Goal: Information Seeking & Learning: Learn about a topic

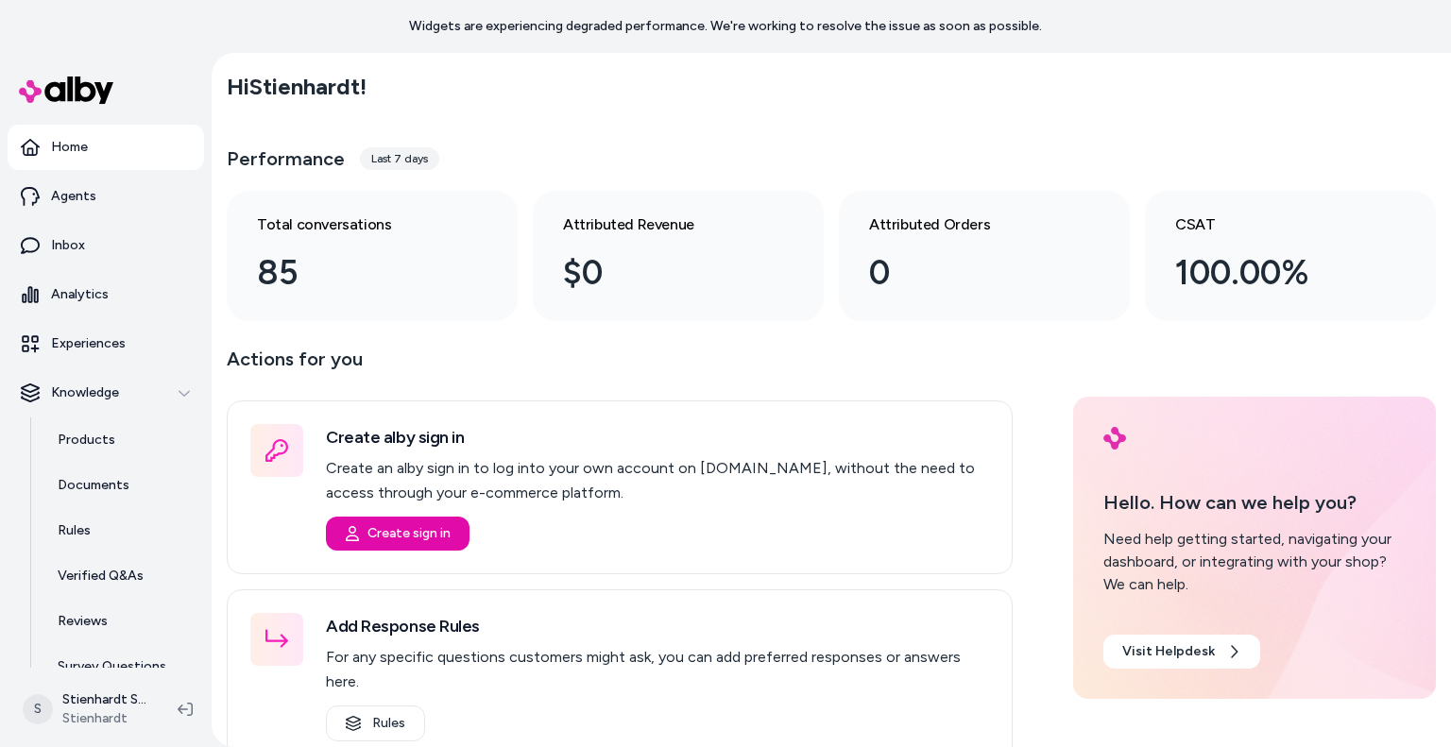
click at [63, 226] on link "Inbox" at bounding box center [106, 245] width 196 height 45
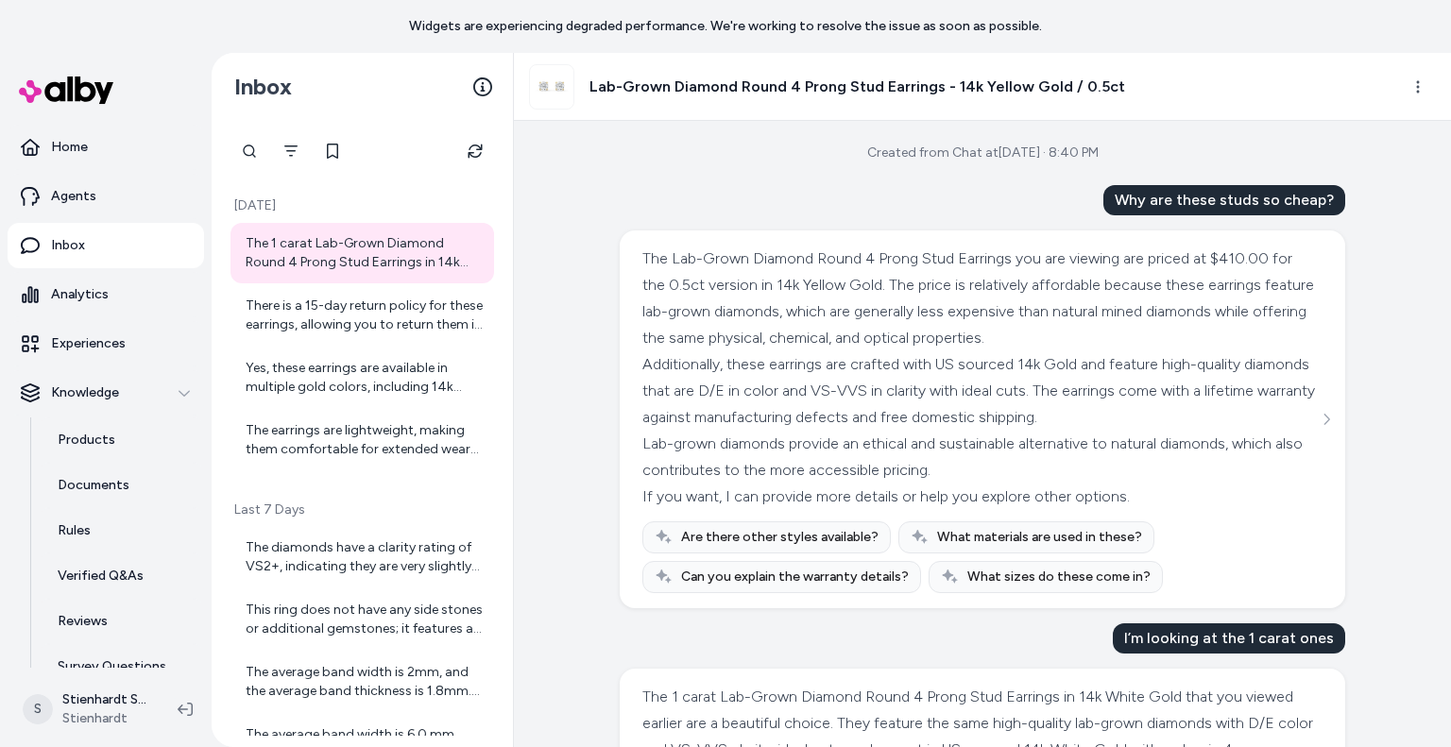
click at [287, 378] on div "Yes, these earrings are available in multiple gold colors, including 14k yellow…" at bounding box center [364, 378] width 237 height 38
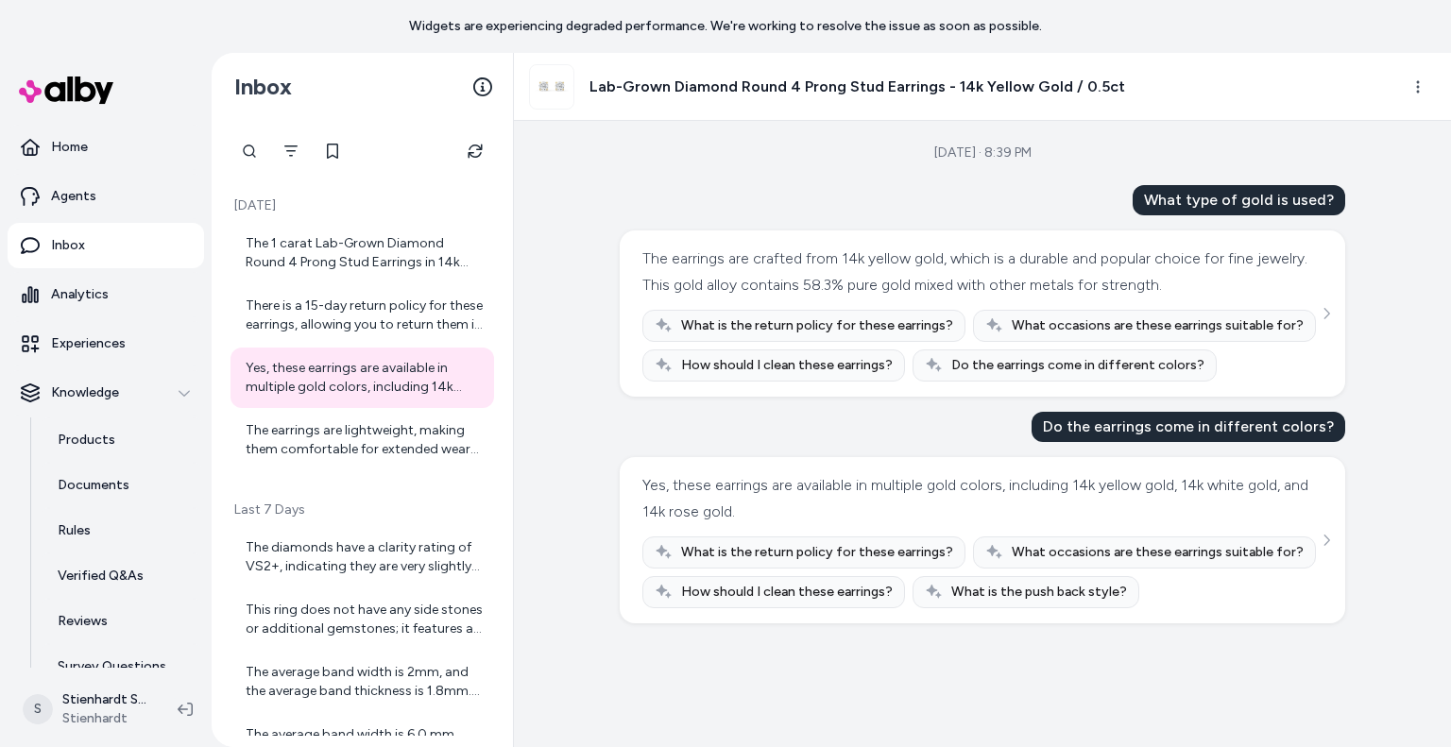
click at [309, 440] on div "The earrings are lightweight, making them comfortable for extended wear without…" at bounding box center [364, 440] width 237 height 38
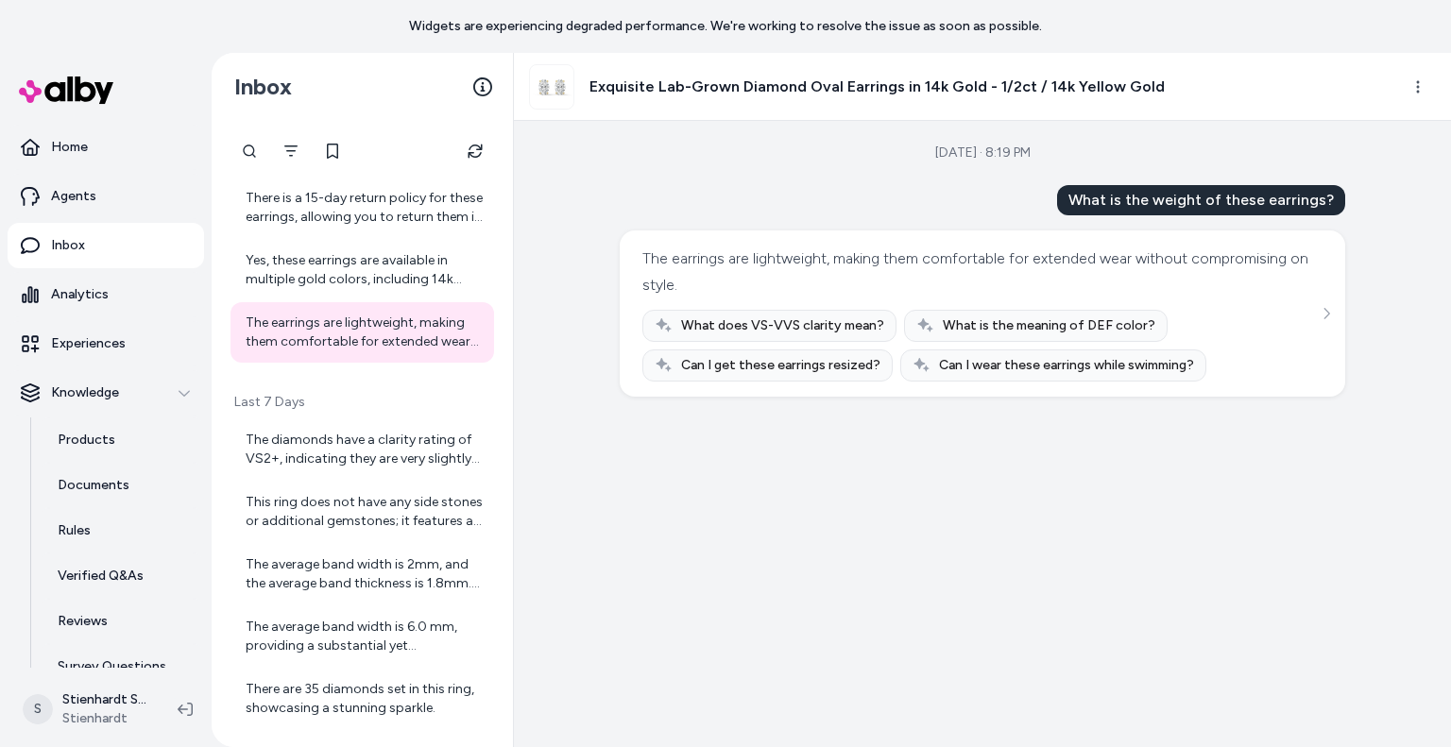
scroll to position [127, 0]
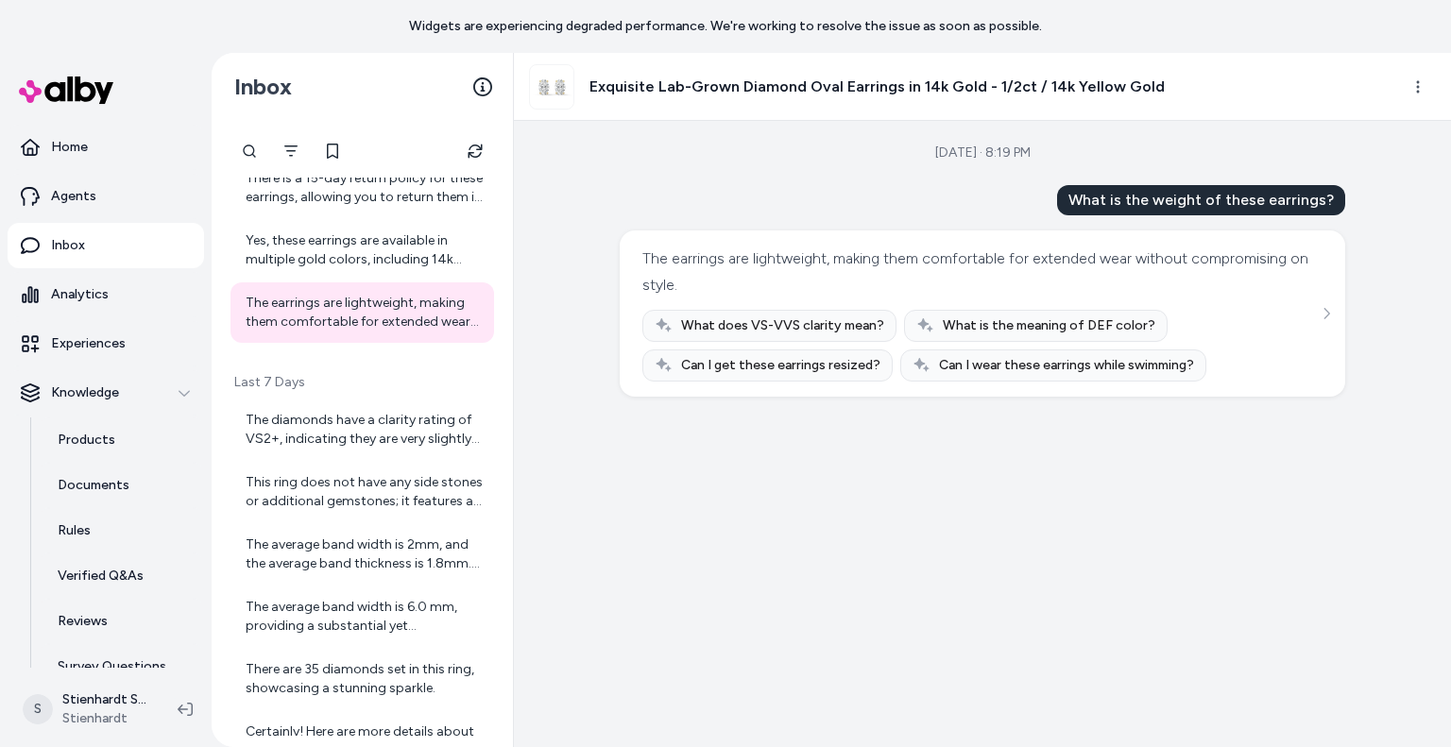
click at [325, 435] on div "The diamonds have a clarity rating of VS2+, indicating they are very slightly i…" at bounding box center [364, 430] width 237 height 38
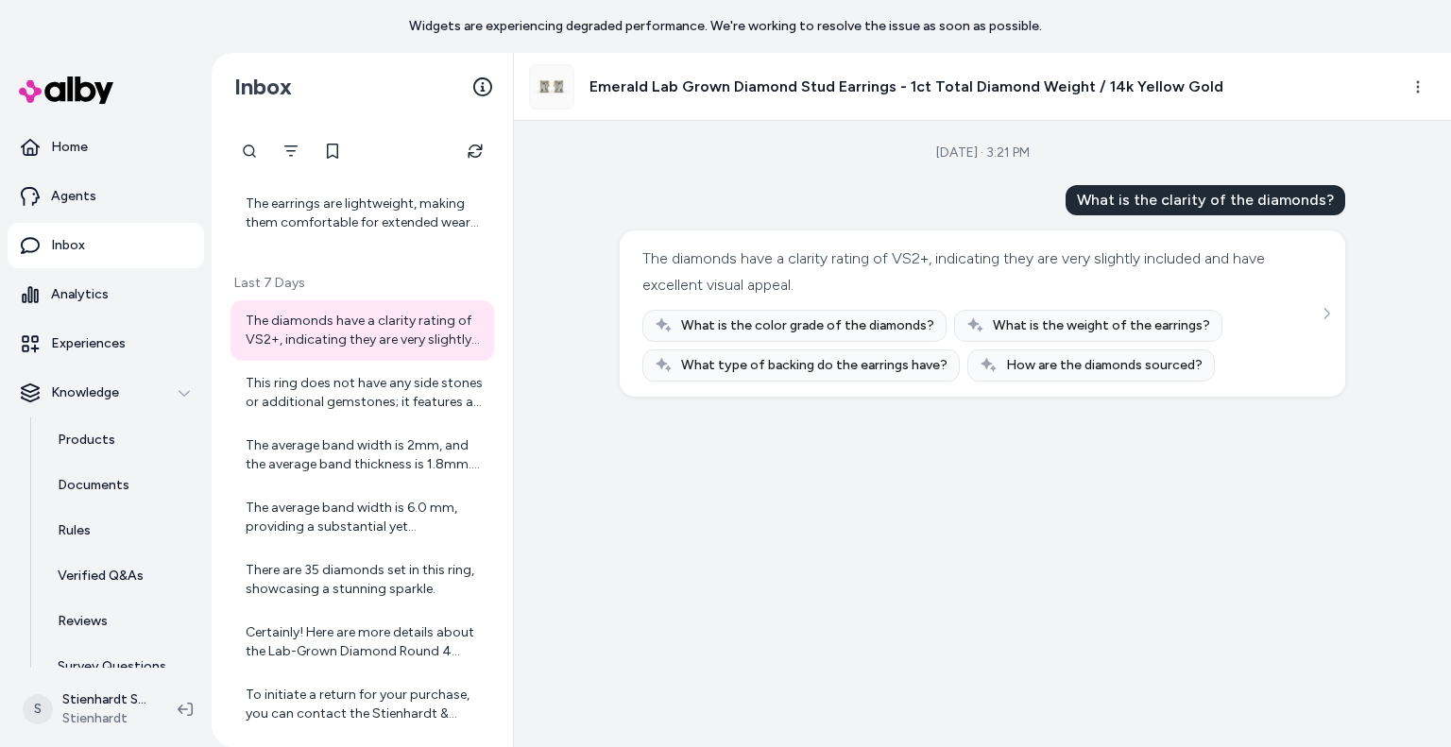
scroll to position [229, 0]
click at [348, 399] on div "This ring does not have any side stones or additional gemstones; it features a …" at bounding box center [364, 390] width 237 height 38
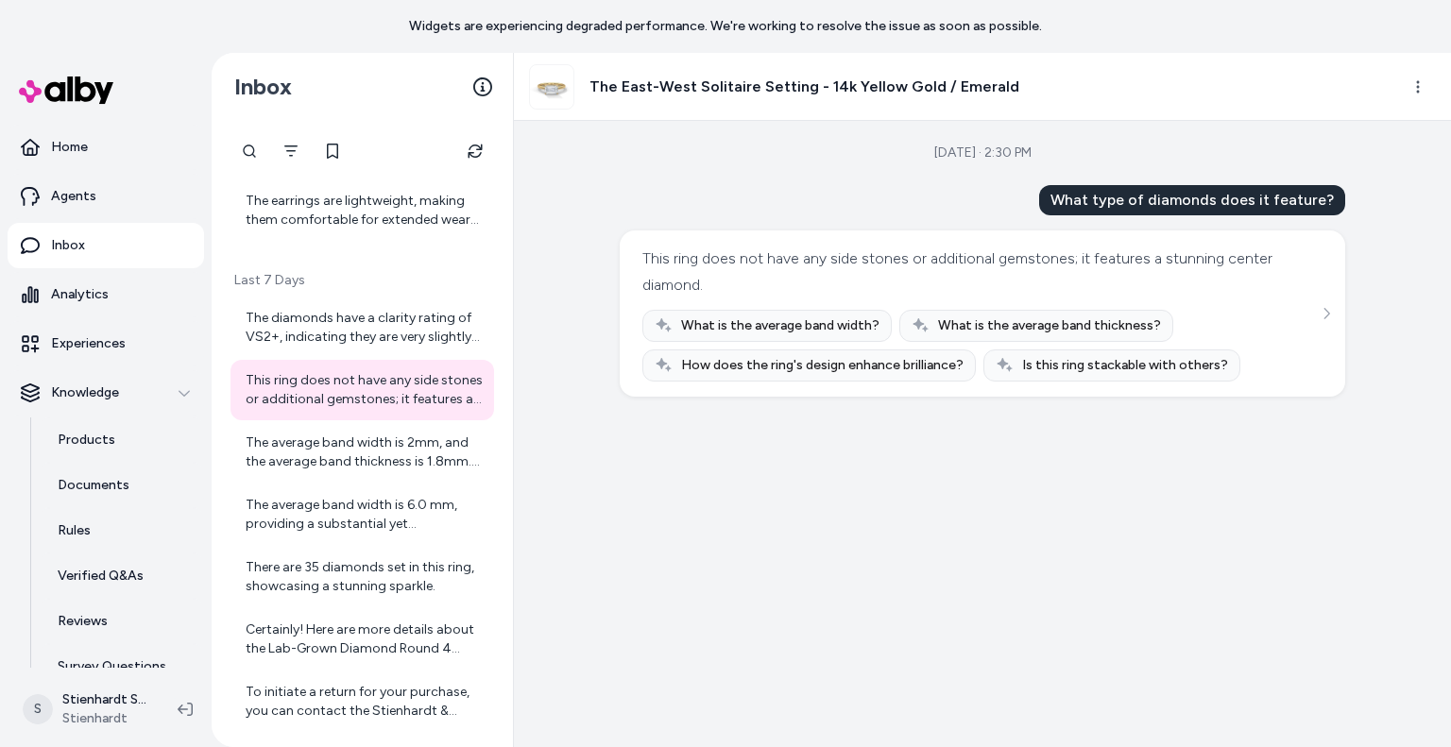
click at [341, 433] on div "The average band width is 2mm, and the average band thickness is 1.8mm. This si…" at bounding box center [364, 452] width 237 height 38
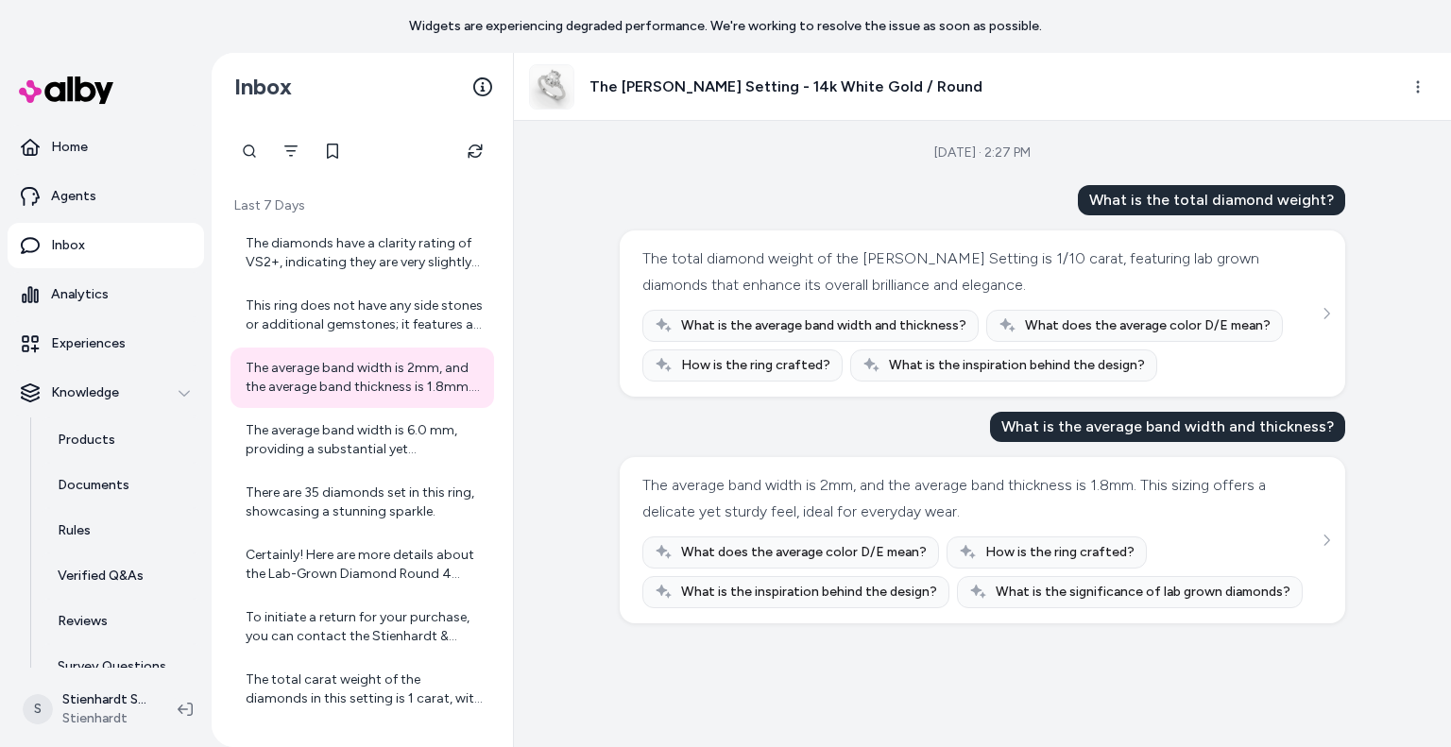
scroll to position [314, 0]
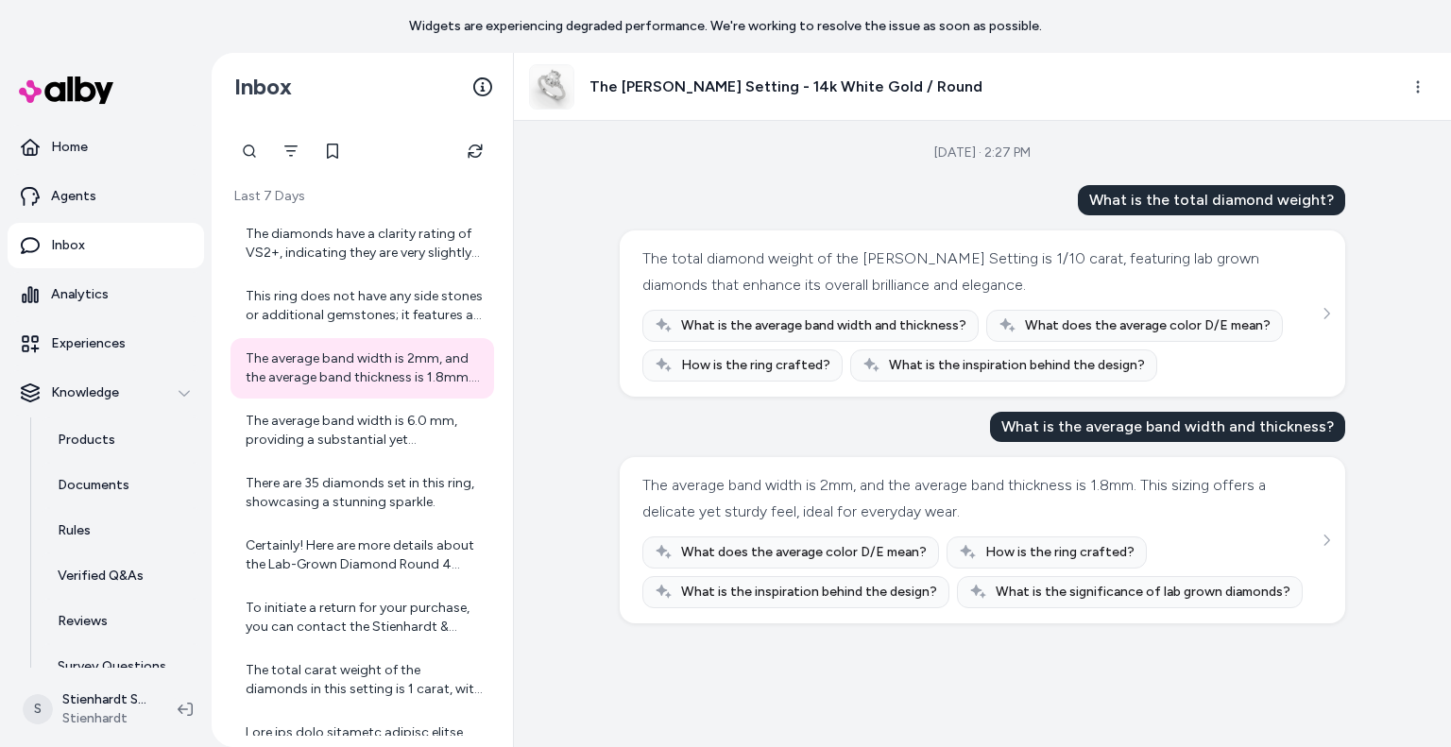
click at [341, 430] on div "The average band width is 6.0 mm, providing a substantial yet comfortable fit." at bounding box center [364, 431] width 237 height 38
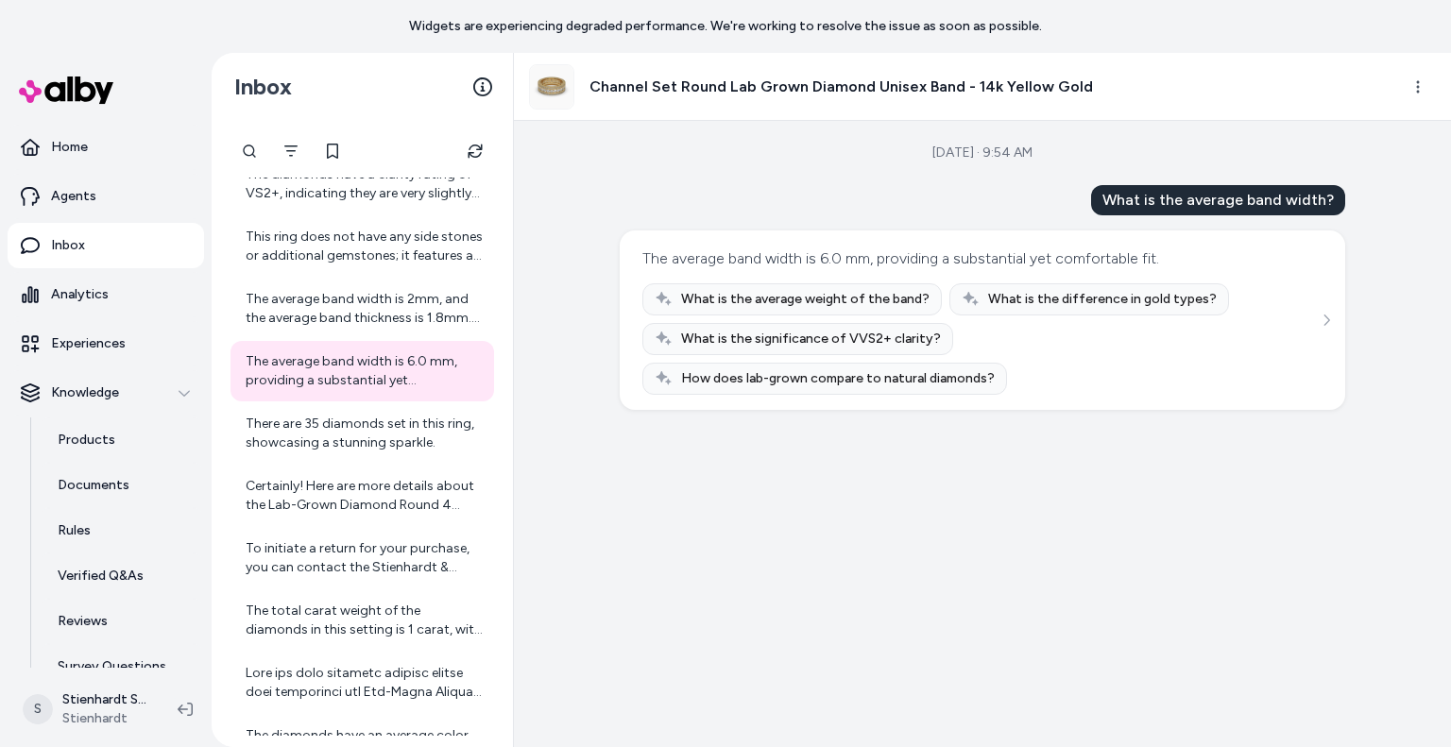
scroll to position [385, 0]
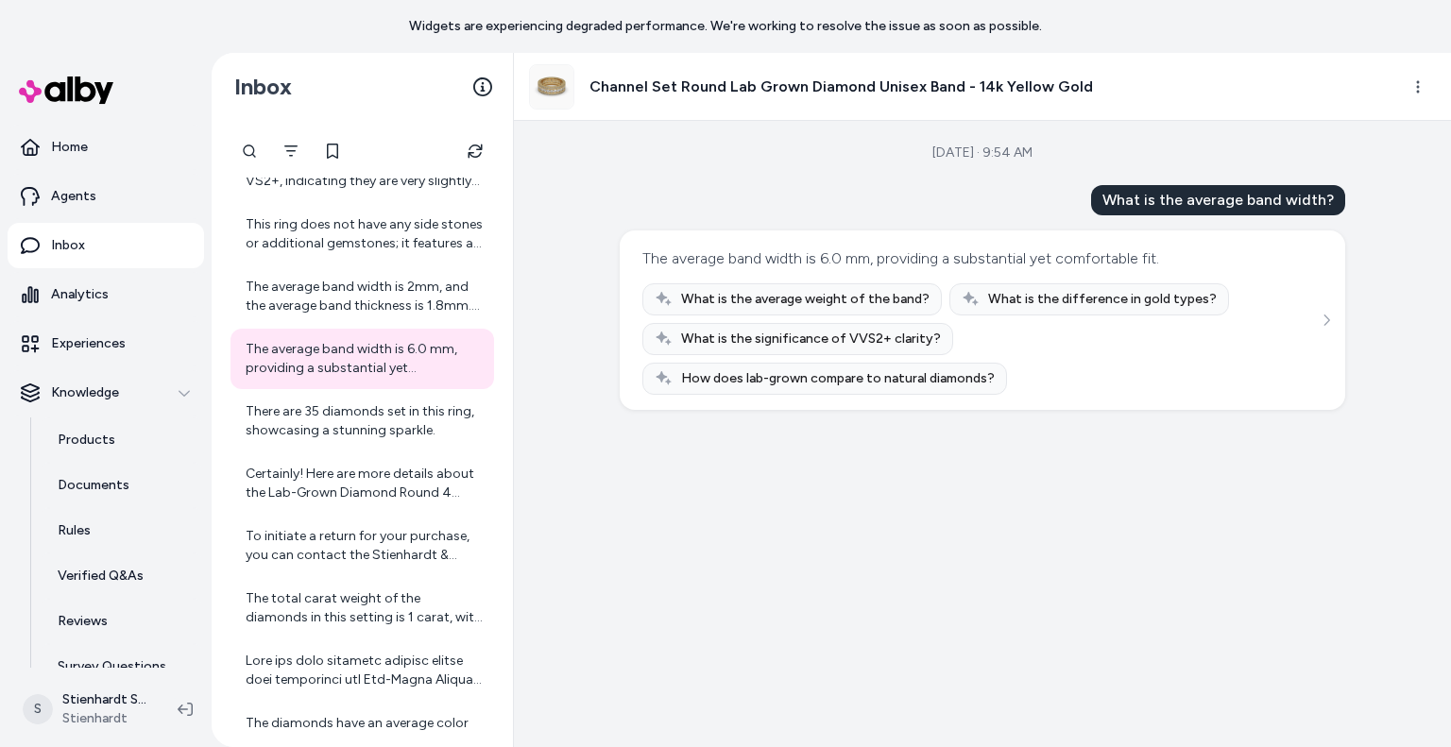
click at [341, 430] on div "There are 35 diamonds set in this ring, showcasing a stunning sparkle." at bounding box center [364, 421] width 237 height 38
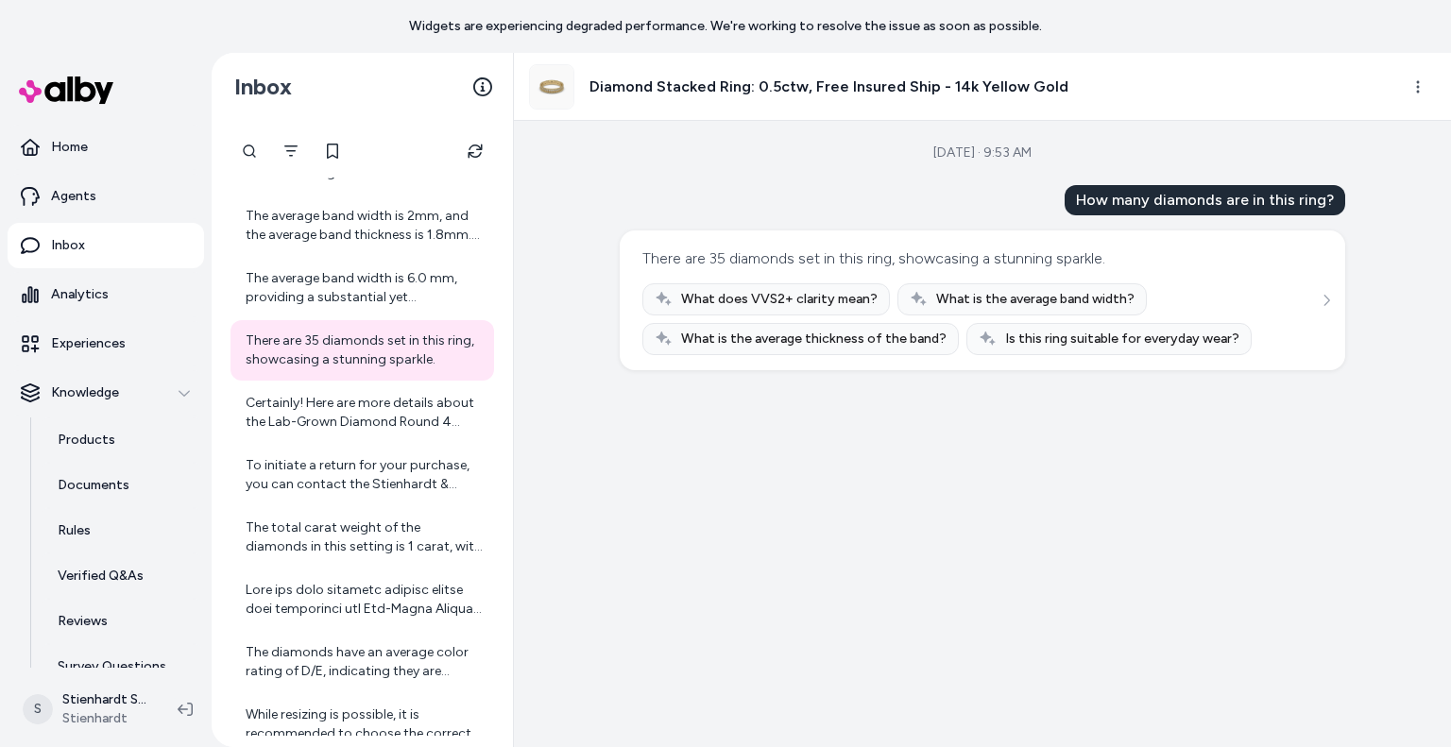
scroll to position [464, 0]
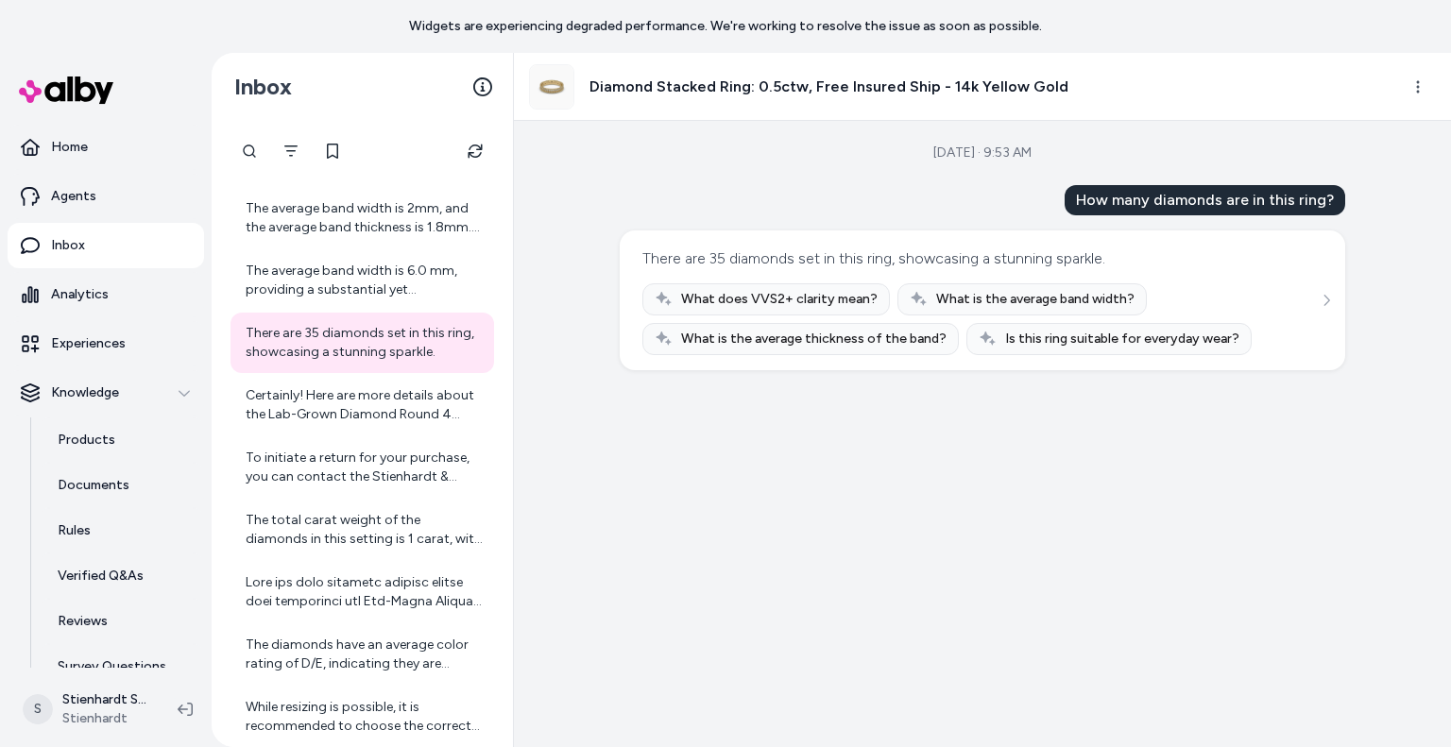
click at [344, 415] on div "Certainly! Here are more details about the Lab-Grown Diamond Round 4 Prong Stud…" at bounding box center [364, 405] width 237 height 38
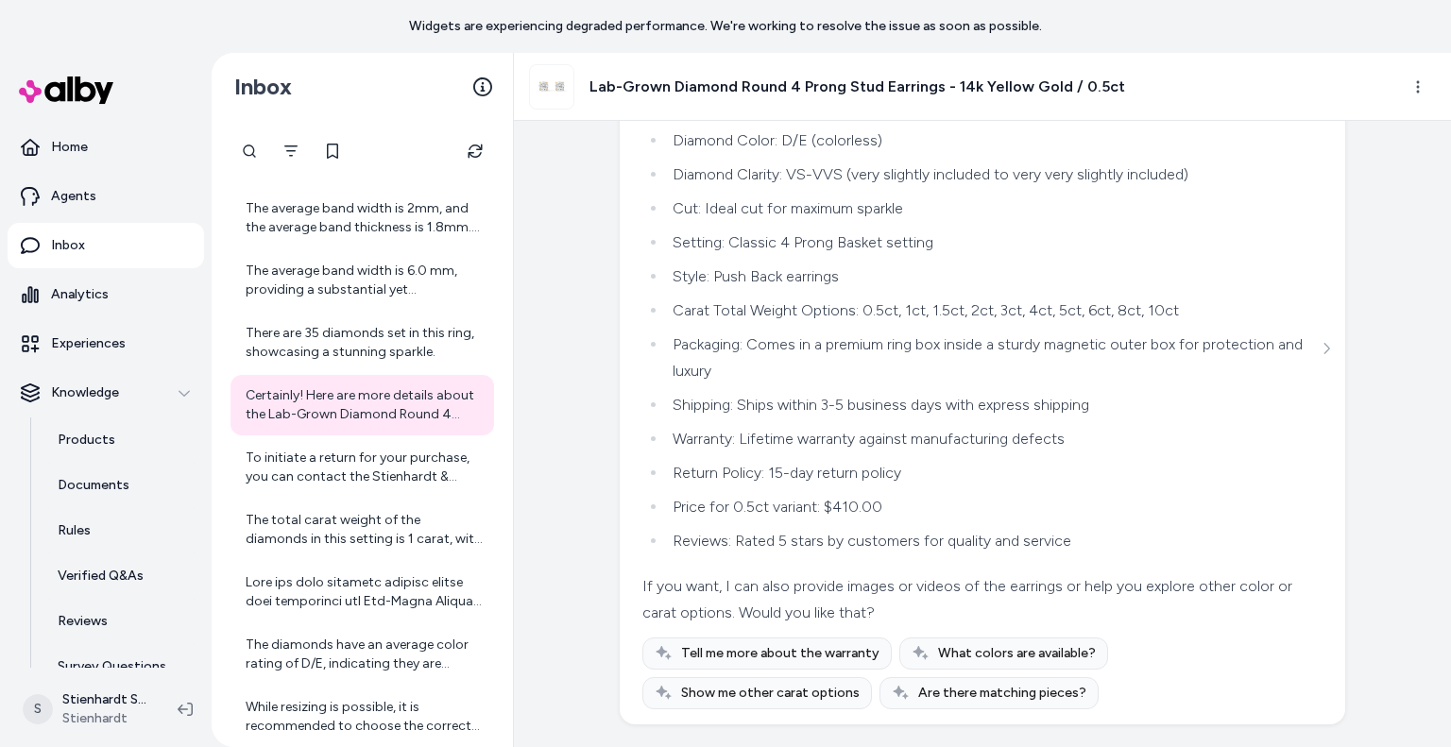
scroll to position [2684, 0]
click at [350, 618] on div at bounding box center [361, 592] width 263 height 60
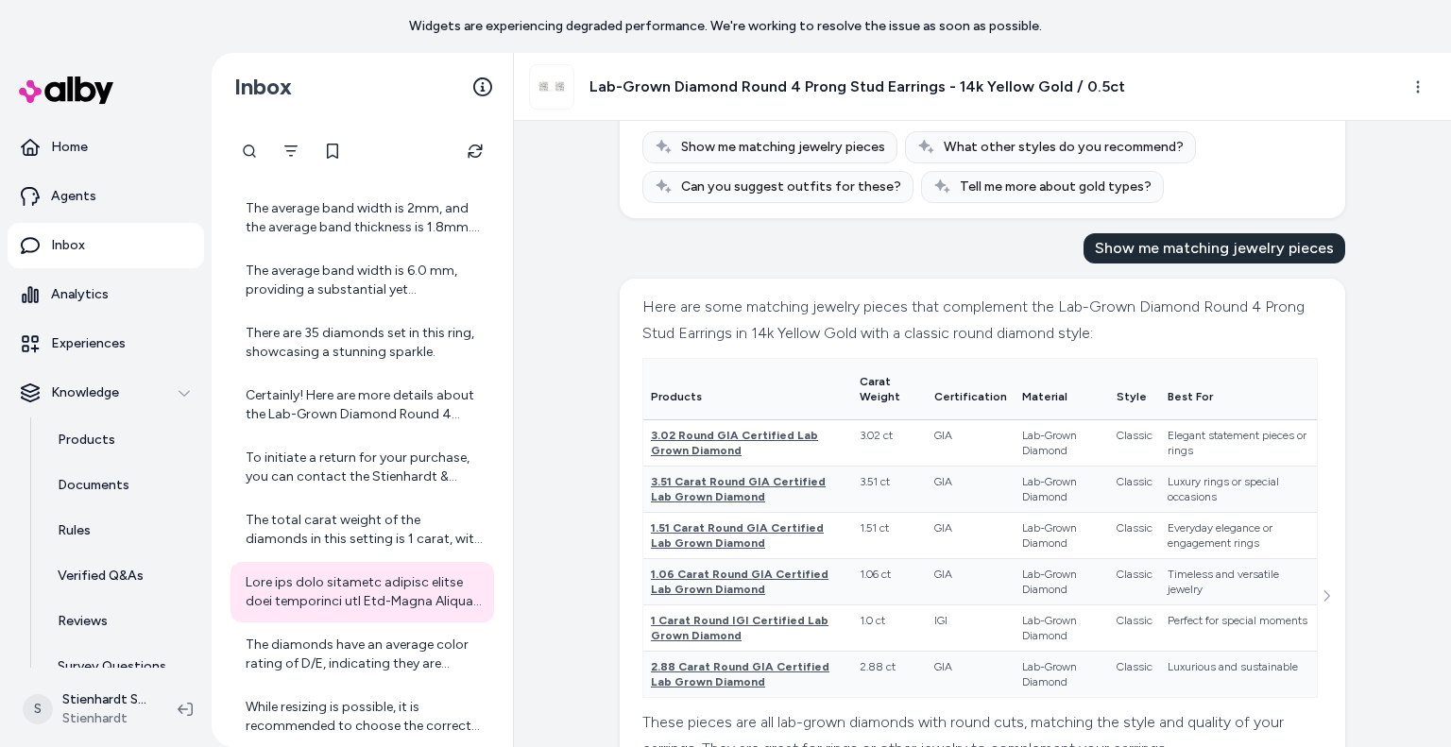
scroll to position [1314, 0]
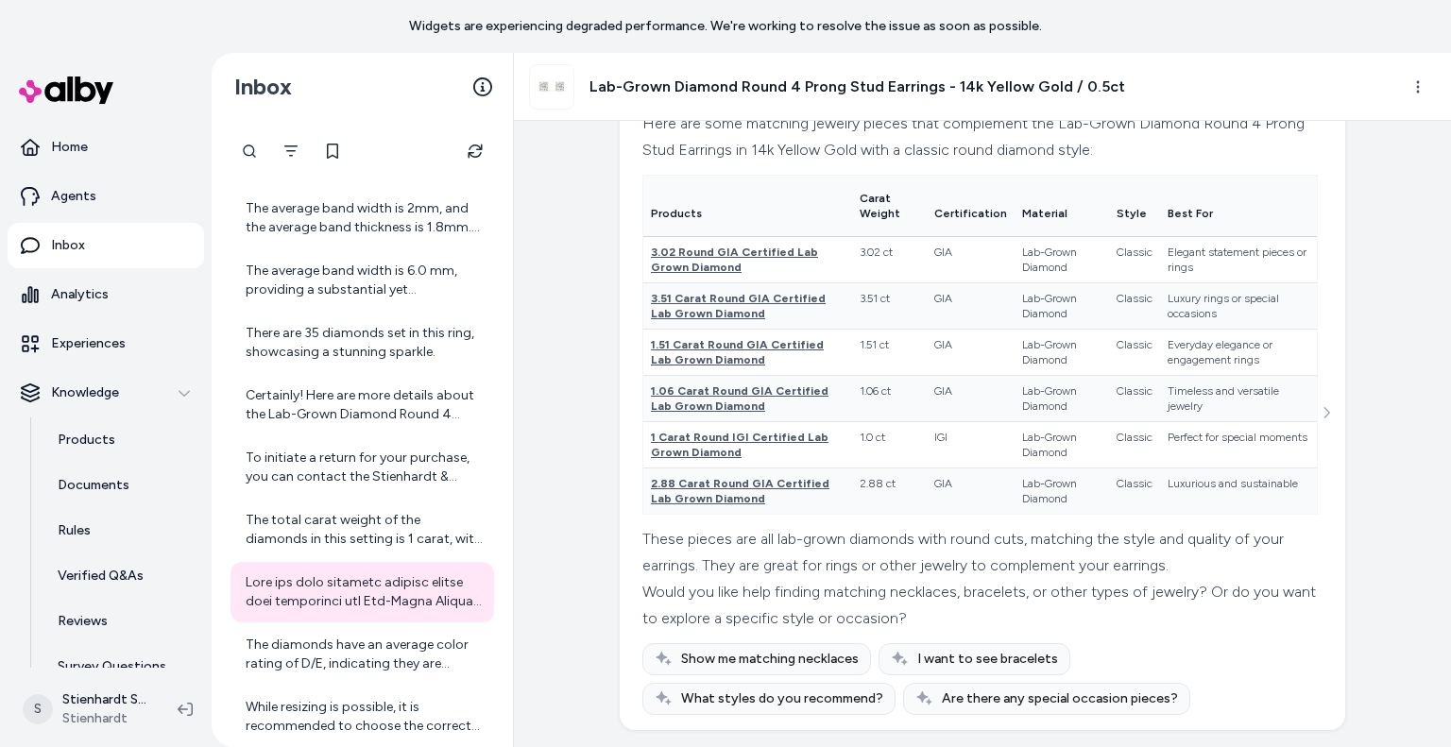
click at [328, 513] on div "The total carat weight of the diamonds in this setting is 1 carat, with a brill…" at bounding box center [364, 530] width 237 height 38
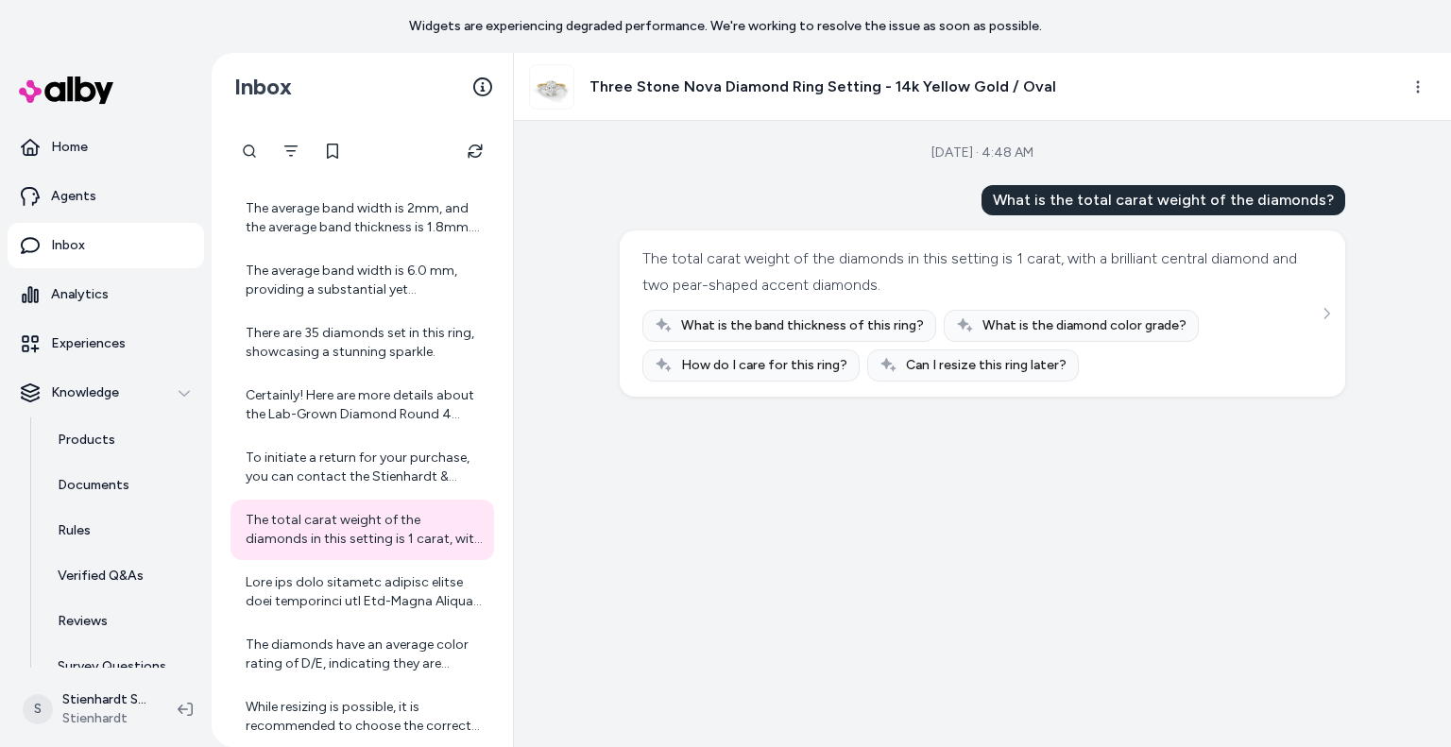
click at [77, 165] on link "Home" at bounding box center [106, 147] width 196 height 45
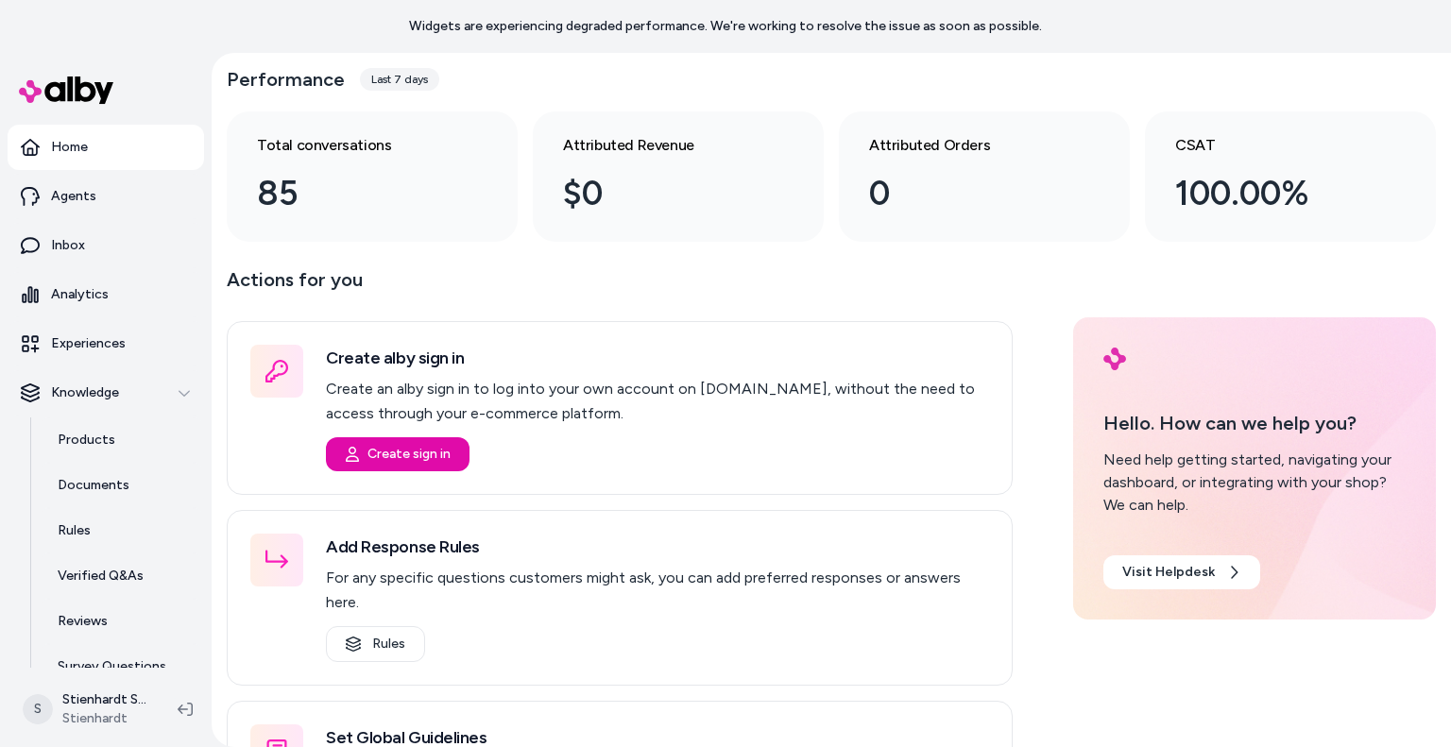
scroll to position [72, 0]
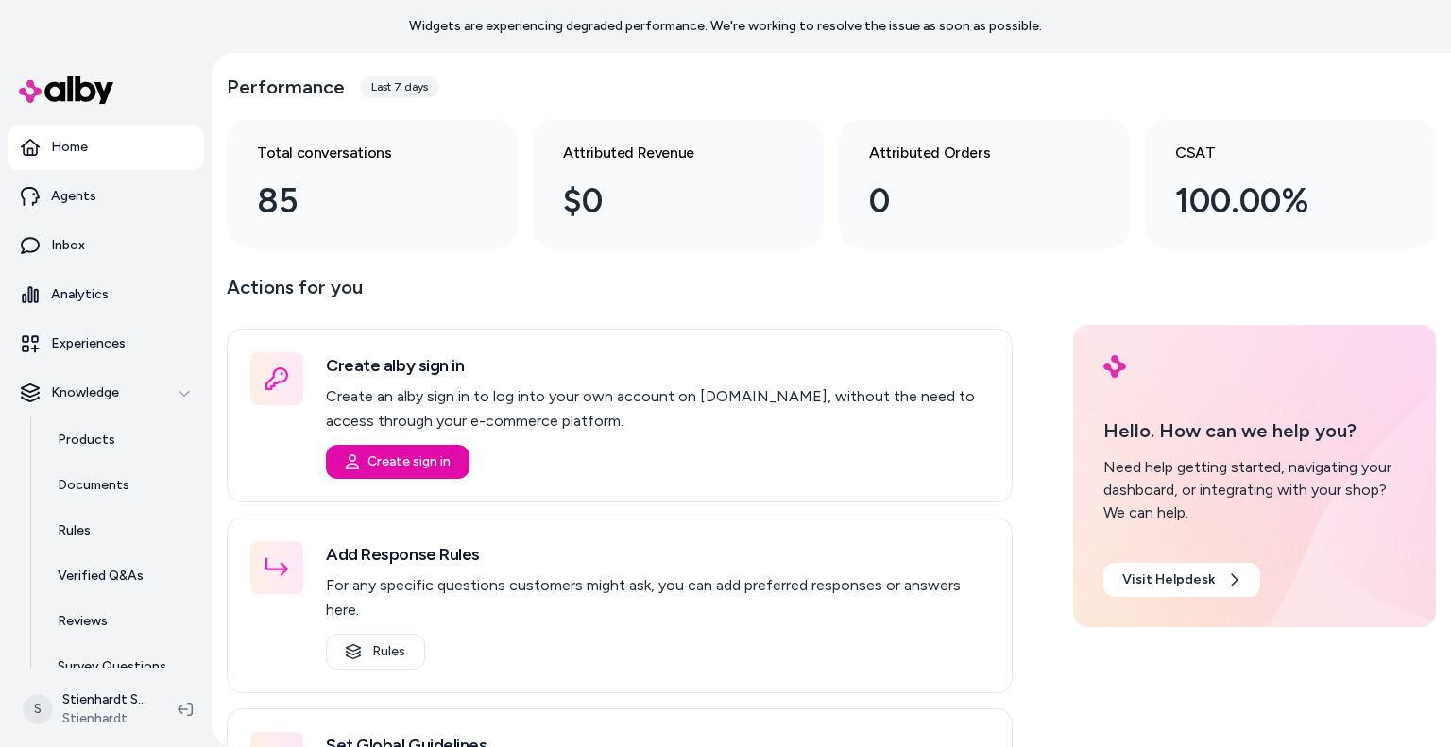
click at [140, 280] on link "Analytics" at bounding box center [106, 294] width 196 height 45
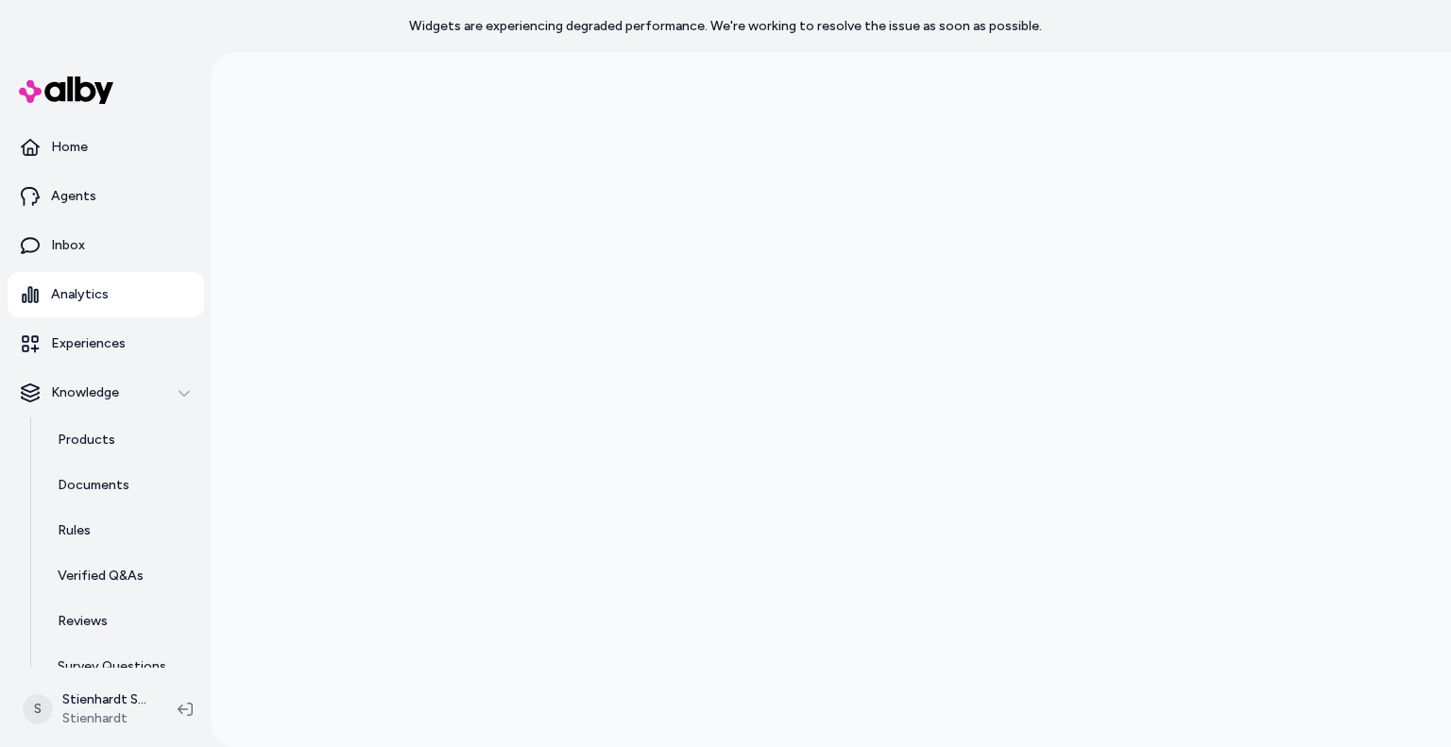
scroll to position [71, 0]
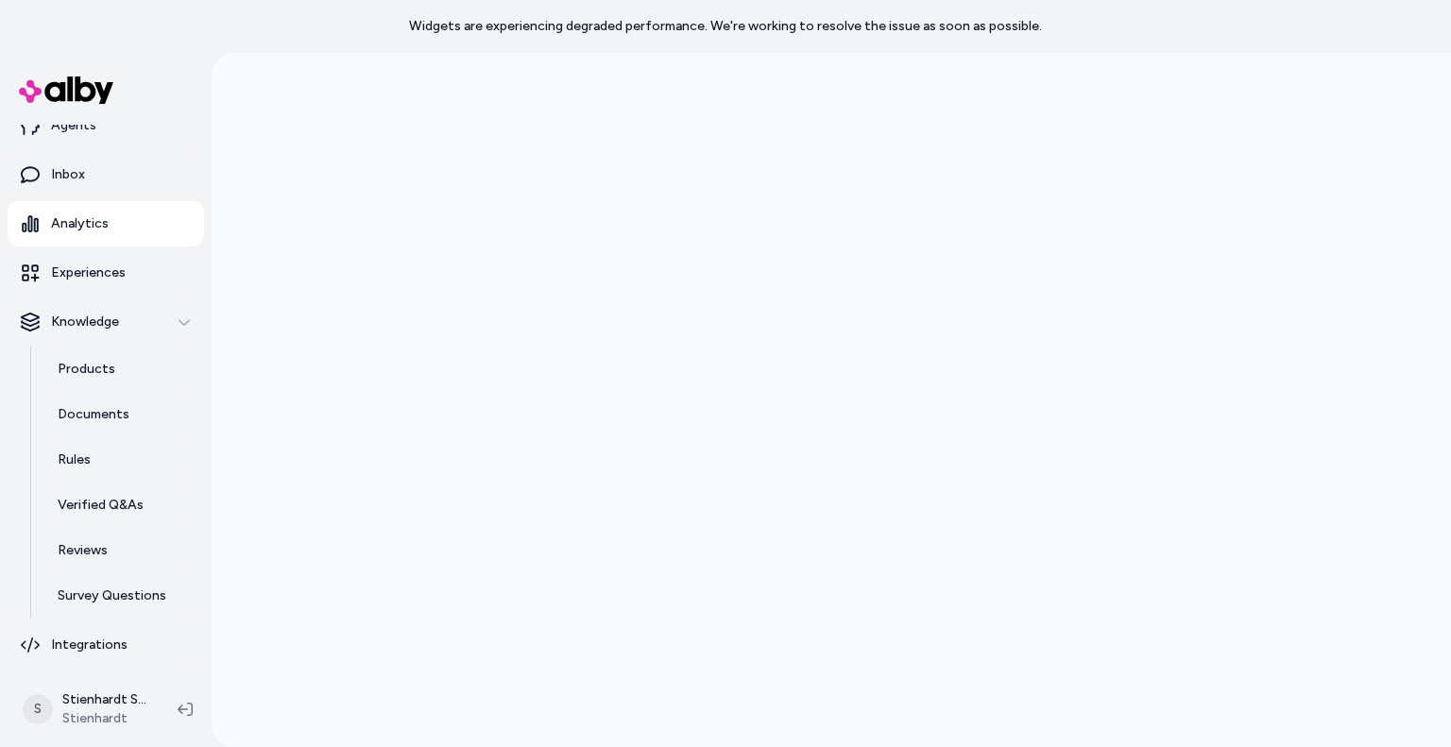
click at [106, 455] on link "Rules" at bounding box center [121, 459] width 165 height 45
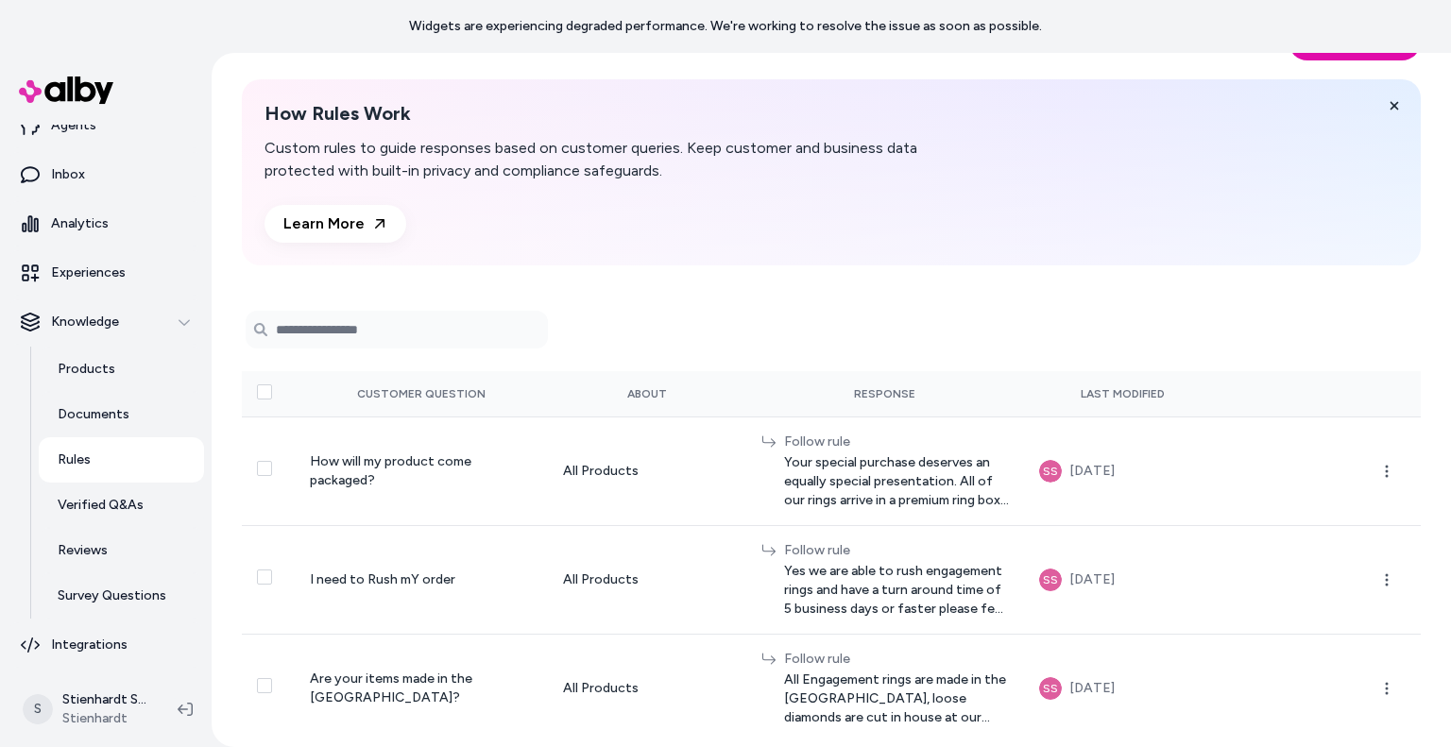
scroll to position [61, 0]
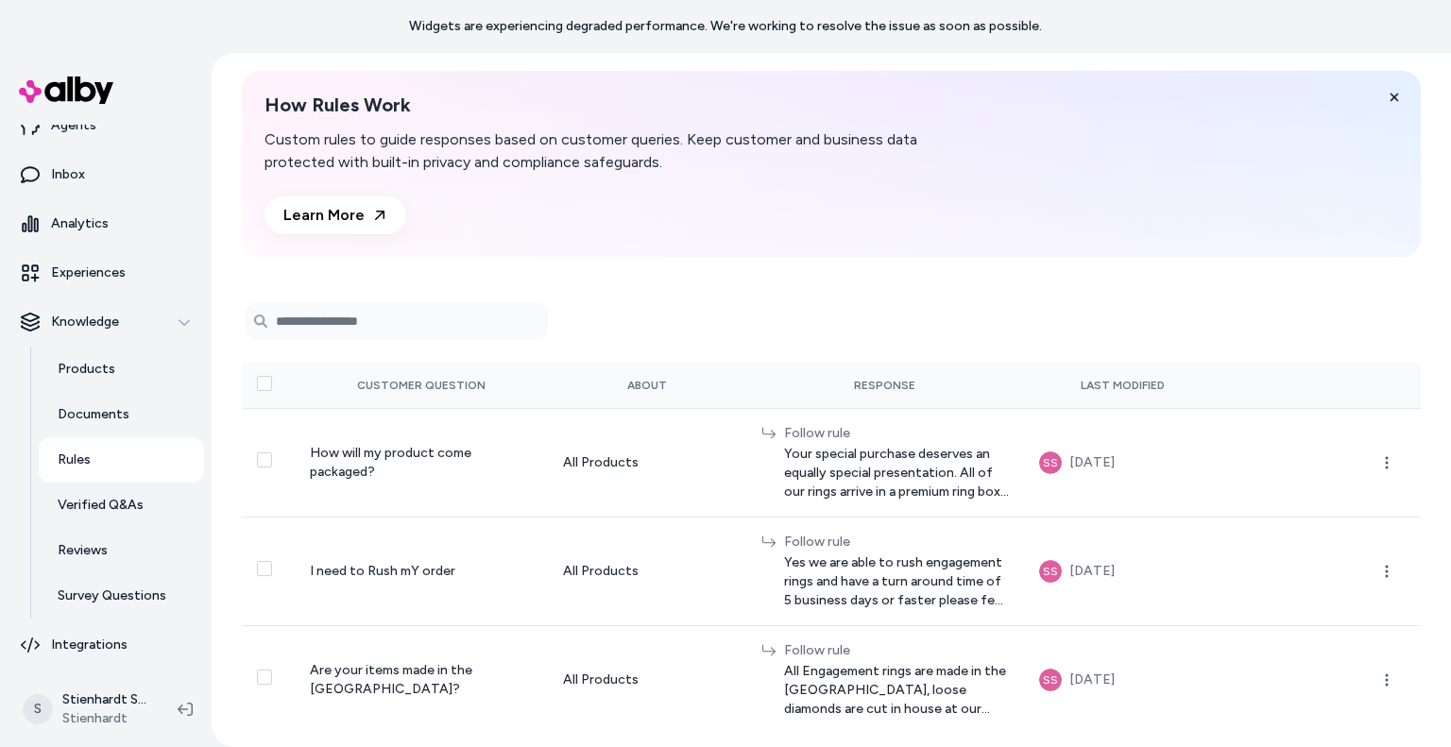
click at [397, 324] on input "Search Products" at bounding box center [397, 321] width 302 height 38
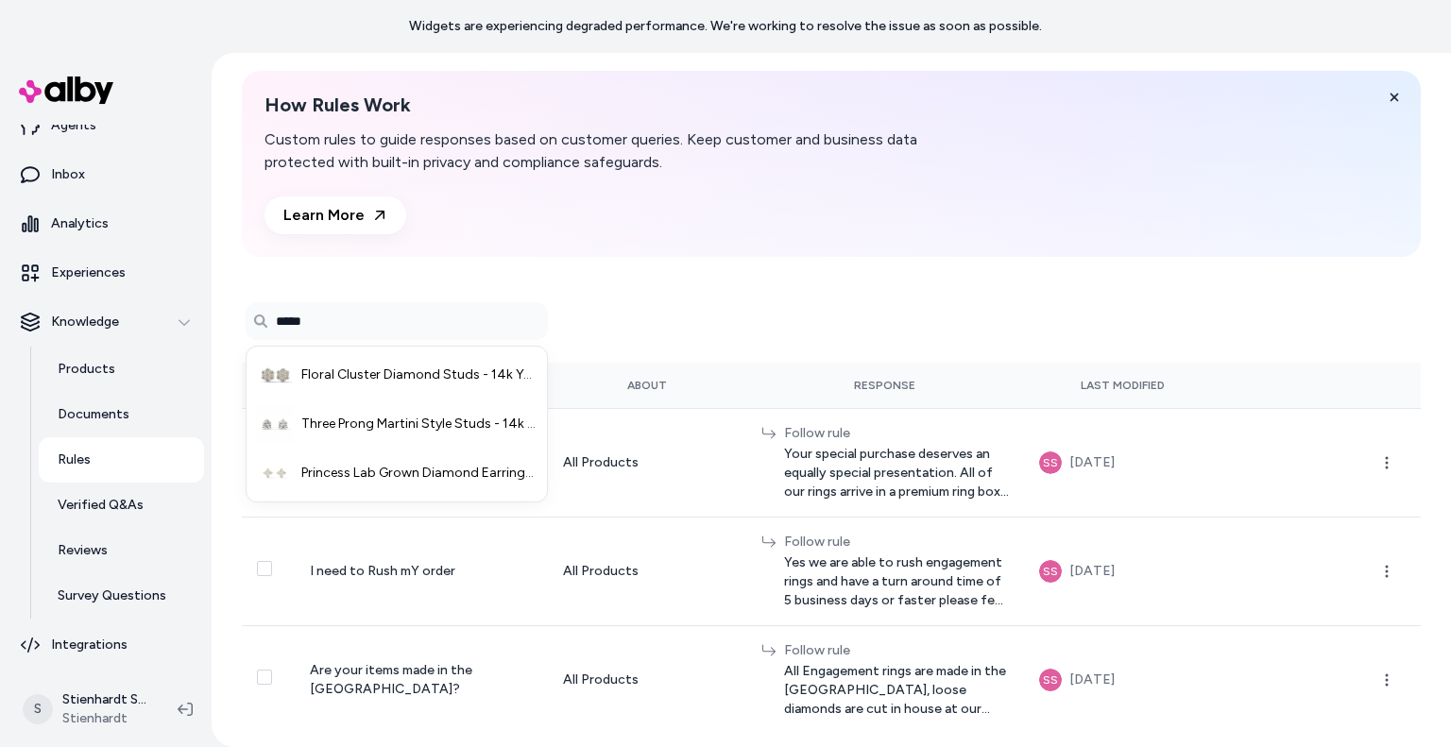
drag, startPoint x: 469, startPoint y: 335, endPoint x: 274, endPoint y: 315, distance: 196.5
click at [274, 315] on input "*****" at bounding box center [397, 321] width 302 height 38
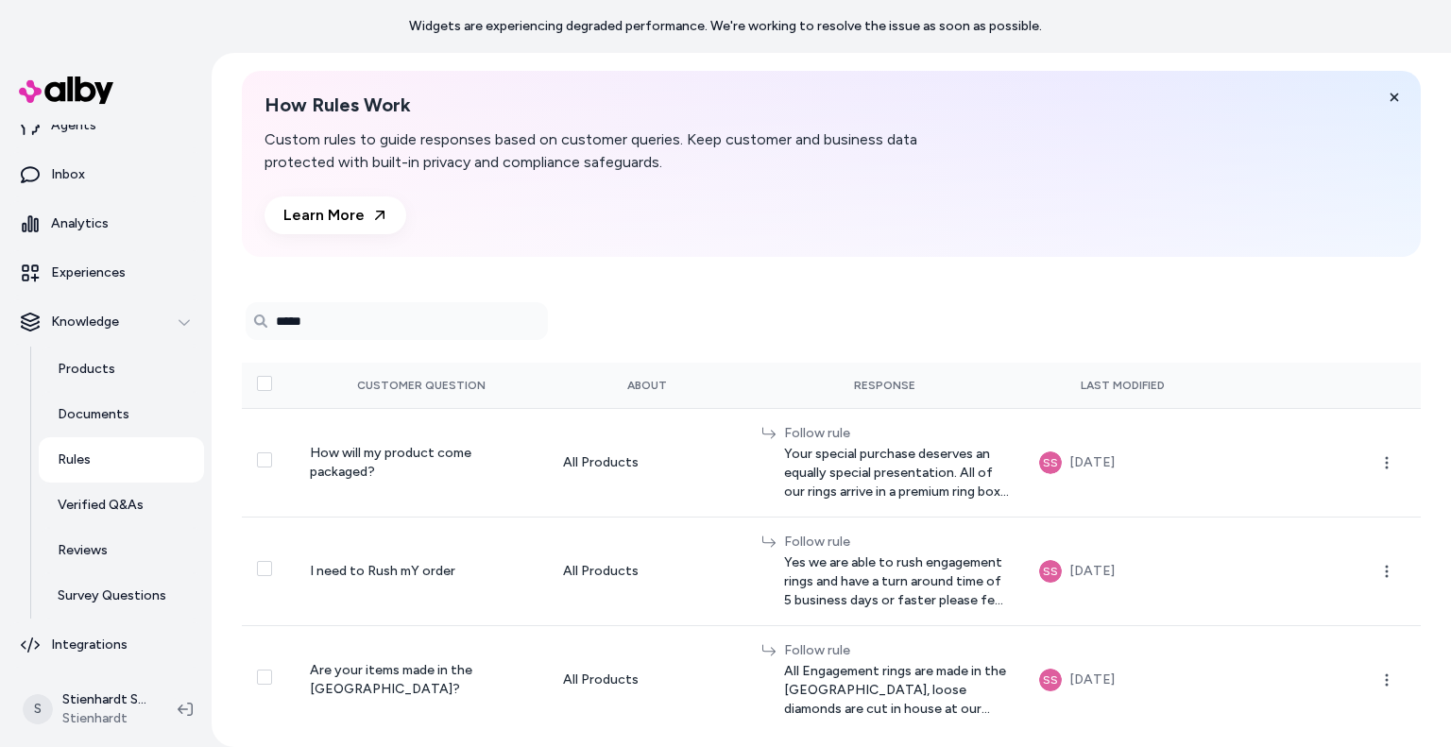
type input "*****"
click at [292, 211] on link "Learn More" at bounding box center [335, 215] width 142 height 38
